Goal: Task Accomplishment & Management: Manage account settings

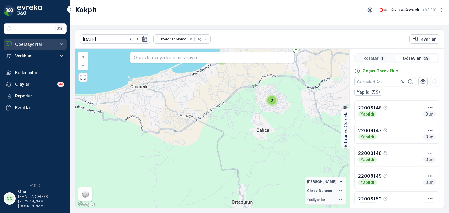
click at [38, 44] on p "Operasyonlar" at bounding box center [35, 45] width 40 height 6
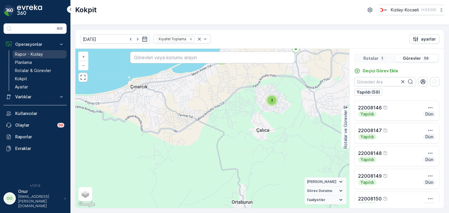
click at [31, 56] on p "Rapor - Kızılay" at bounding box center [29, 54] width 28 height 6
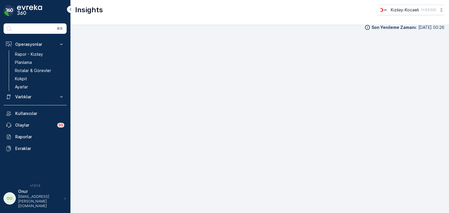
scroll to position [6, 0]
click at [28, 79] on link "Kokpit" at bounding box center [40, 79] width 54 height 8
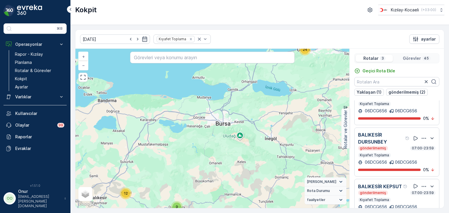
scroll to position [27, 0]
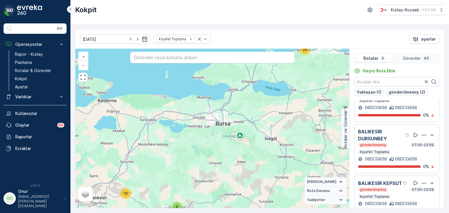
click at [422, 183] on icon "button" at bounding box center [424, 183] width 4 height 1
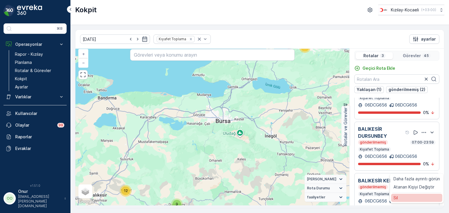
click at [400, 202] on div "Sil" at bounding box center [416, 198] width 51 height 8
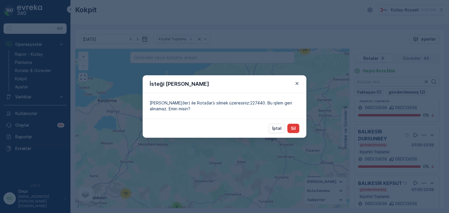
click at [293, 129] on p "Sil" at bounding box center [293, 129] width 5 height 6
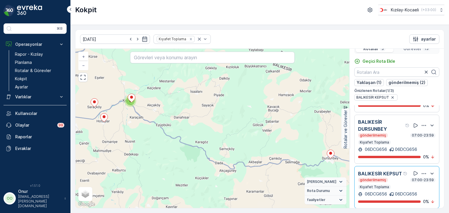
scroll to position [14, 0]
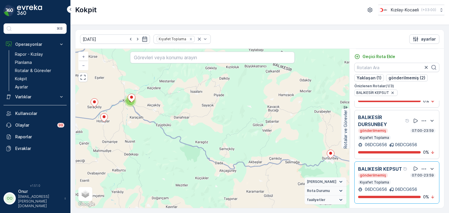
click at [421, 118] on icon "button" at bounding box center [424, 121] width 6 height 6
click at [411, 143] on div "Sil" at bounding box center [416, 141] width 51 height 8
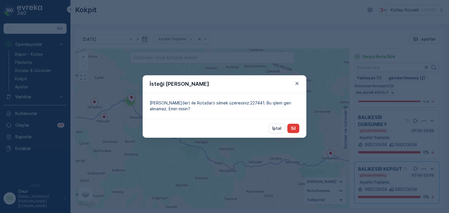
click at [293, 126] on p "Sil" at bounding box center [293, 129] width 5 height 6
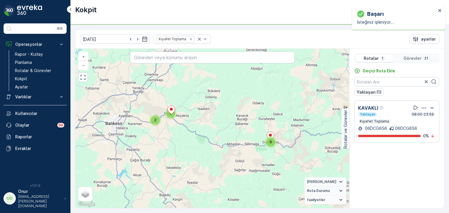
scroll to position [0, 0]
click at [422, 109] on icon "button" at bounding box center [424, 108] width 6 height 6
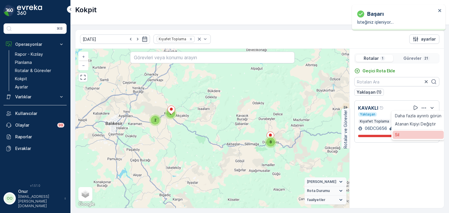
click at [409, 137] on div "Sil" at bounding box center [418, 135] width 51 height 8
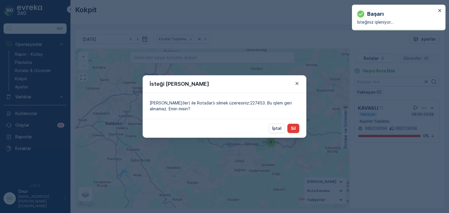
click at [298, 131] on button "Sil" at bounding box center [293, 128] width 12 height 9
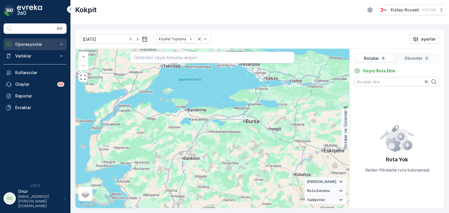
click at [28, 48] on button "Operasyonlar" at bounding box center [35, 45] width 63 height 12
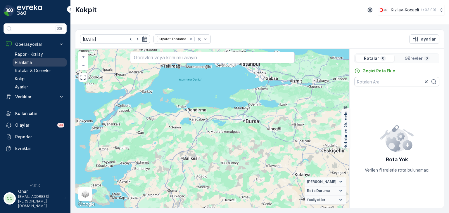
click at [27, 61] on p "Planlama" at bounding box center [23, 63] width 17 height 6
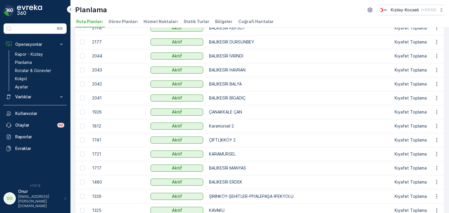
scroll to position [18, 0]
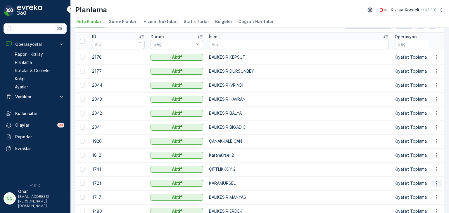
click at [435, 184] on icon "button" at bounding box center [437, 184] width 6 height 6
click at [426, 190] on span "Rota Planını Düzenle" at bounding box center [426, 192] width 40 height 6
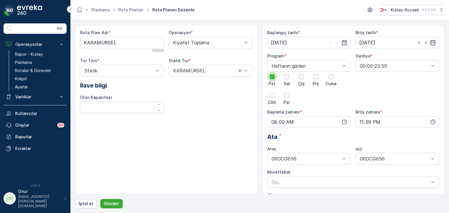
click at [274, 81] on div at bounding box center [272, 77] width 10 height 10
click at [272, 72] on input "Pzt" at bounding box center [272, 72] width 0 height 0
click at [318, 81] on div at bounding box center [316, 77] width 10 height 10
click at [316, 72] on input "Prş" at bounding box center [316, 72] width 0 height 0
click at [342, 122] on icon "button" at bounding box center [344, 122] width 6 height 6
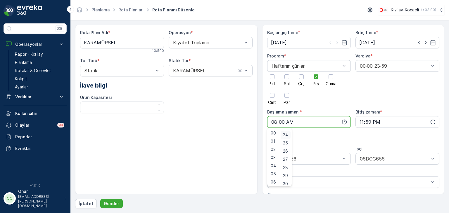
scroll to position [205, 0]
click at [288, 174] on span "30" at bounding box center [285, 174] width 5 height 6
type input "08:30"
click at [116, 203] on p "Gönder" at bounding box center [111, 204] width 15 height 6
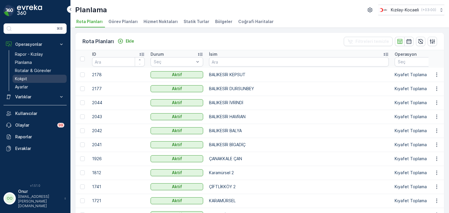
click at [26, 77] on p "Kokpit" at bounding box center [21, 79] width 12 height 6
